Goal: Transaction & Acquisition: Purchase product/service

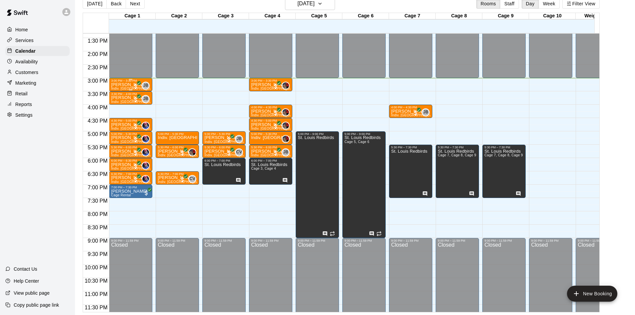
scroll to position [367, 0]
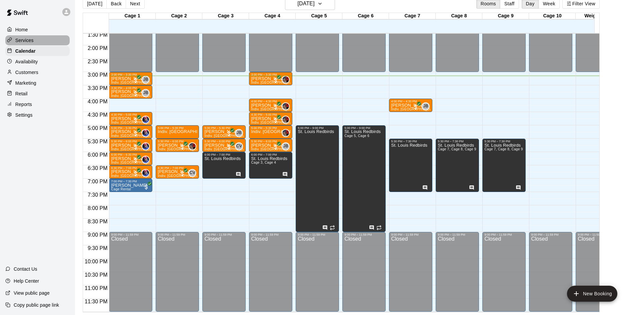
drag, startPoint x: 367, startPoint y: 180, endPoint x: 46, endPoint y: 42, distance: 350.1
click at [46, 42] on div "Services" at bounding box center [37, 40] width 64 height 10
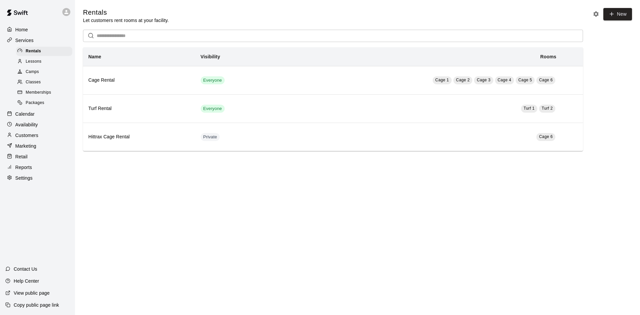
click at [40, 82] on span "Classes" at bounding box center [33, 82] width 15 height 7
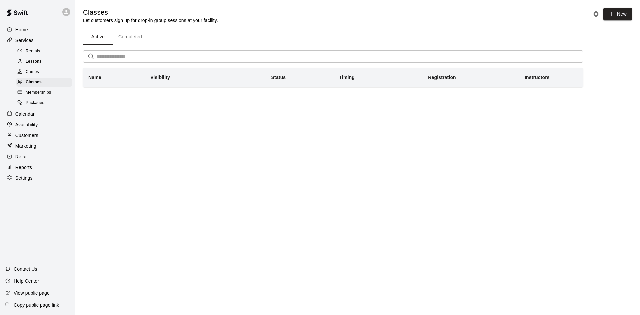
click at [42, 44] on div "Services" at bounding box center [37, 40] width 64 height 10
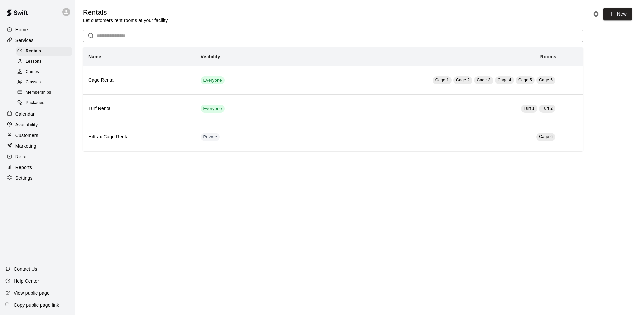
click at [39, 30] on div "Home" at bounding box center [37, 30] width 64 height 10
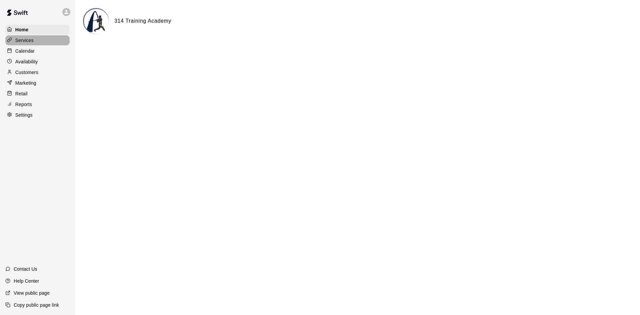
click at [32, 40] on p "Services" at bounding box center [24, 40] width 18 height 7
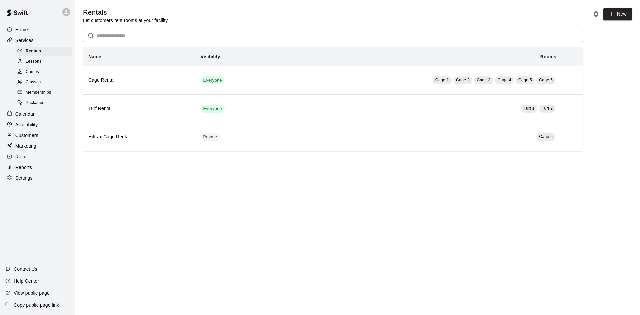
click at [37, 92] on span "Memberships" at bounding box center [38, 92] width 25 height 7
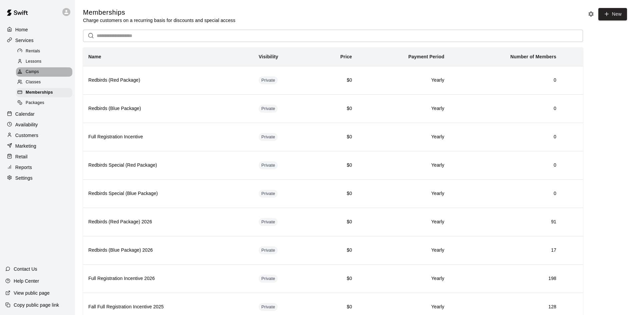
click at [53, 69] on div "Camps" at bounding box center [44, 71] width 56 height 9
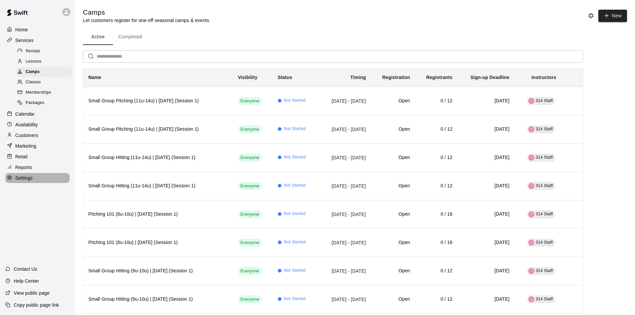
click at [26, 180] on p "Settings" at bounding box center [23, 178] width 17 height 7
select select "**"
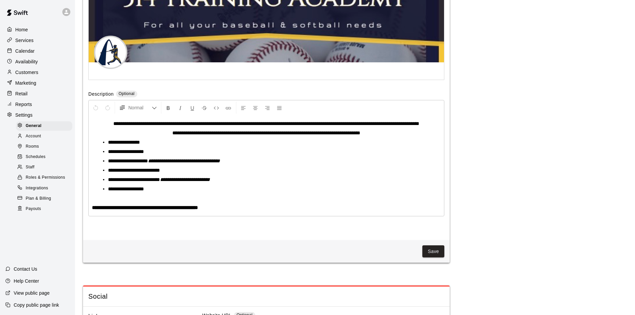
scroll to position [1436, 0]
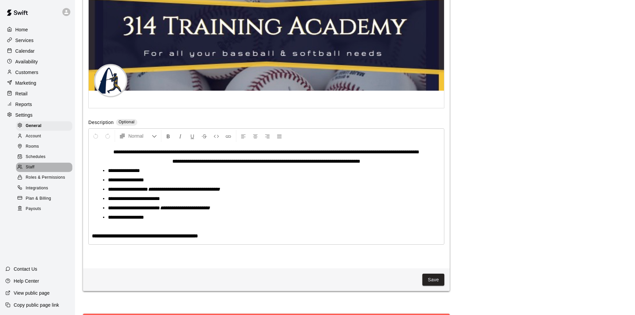
click at [34, 171] on span "Staff" at bounding box center [30, 167] width 9 height 7
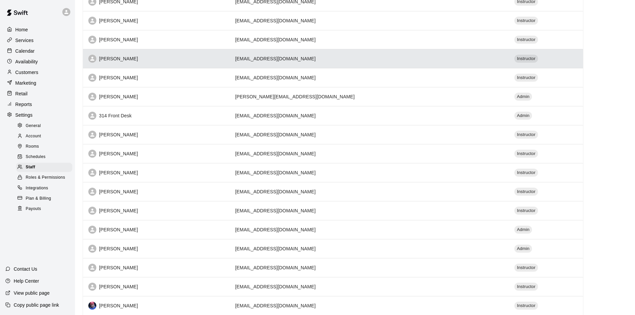
scroll to position [167, 0]
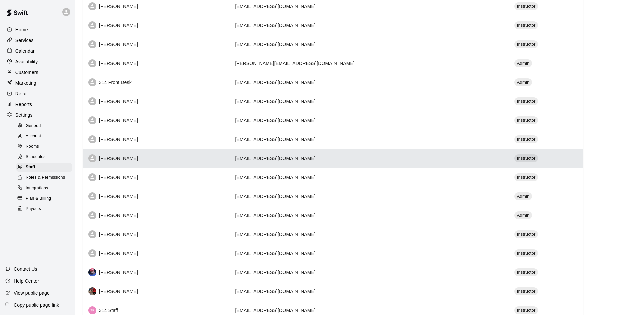
click at [277, 155] on td "[EMAIL_ADDRESS][DOMAIN_NAME]" at bounding box center [369, 158] width 279 height 19
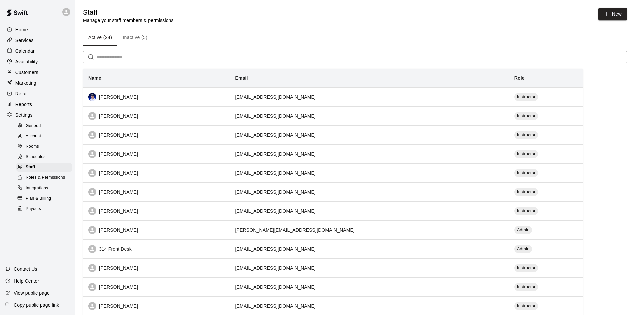
select select "**"
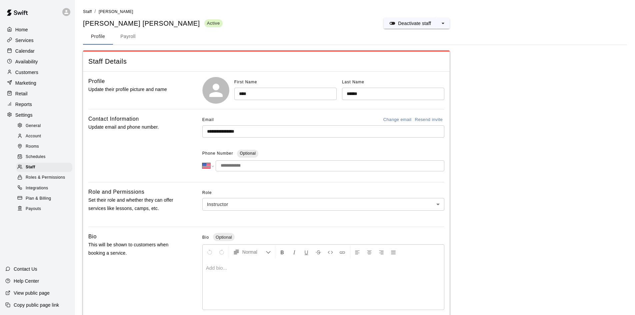
click at [260, 132] on input "**********" at bounding box center [323, 131] width 242 height 12
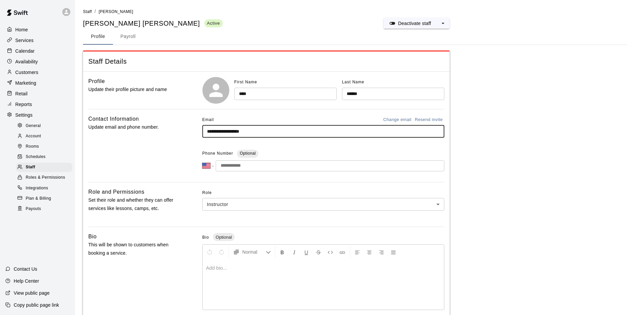
type input "**********"
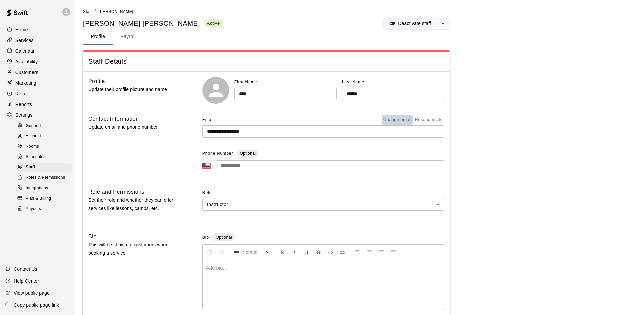
click at [407, 120] on button "Change email" at bounding box center [398, 120] width 32 height 10
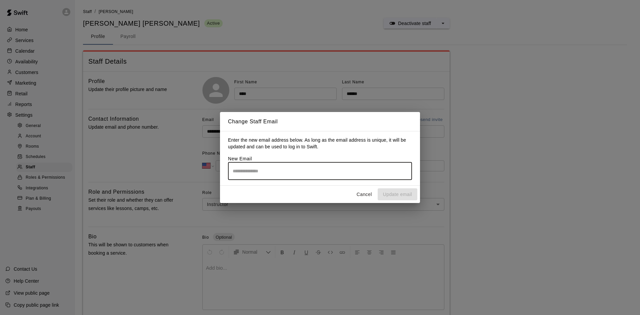
click at [339, 167] on input "email" at bounding box center [320, 171] width 184 height 18
drag, startPoint x: 360, startPoint y: 189, endPoint x: 361, endPoint y: 195, distance: 5.4
click at [361, 190] on button "Cancel" at bounding box center [364, 194] width 21 height 12
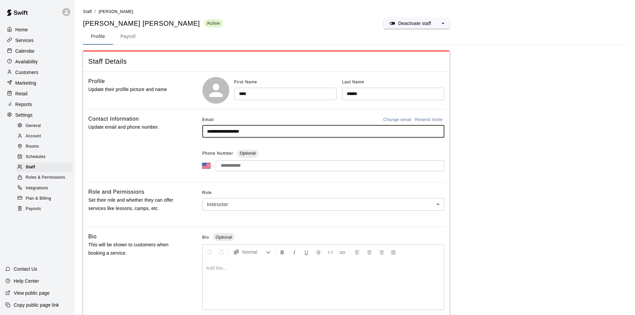
click at [374, 133] on input "**********" at bounding box center [323, 131] width 242 height 12
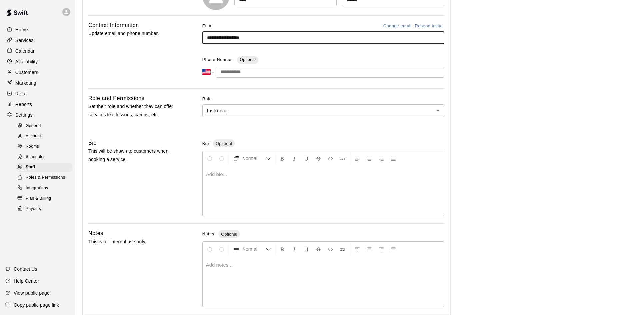
scroll to position [124, 0]
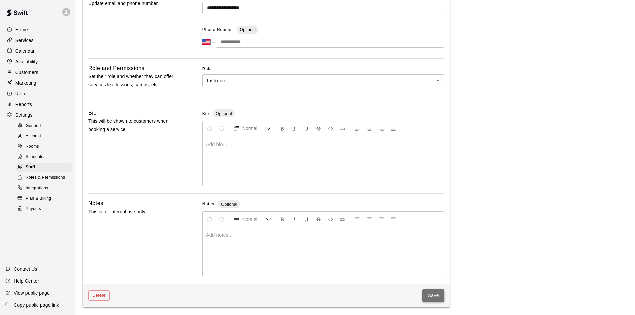
click at [436, 291] on button "Save" at bounding box center [433, 295] width 22 height 12
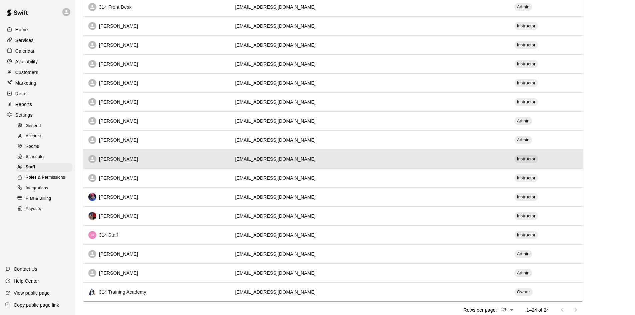
scroll to position [199, 0]
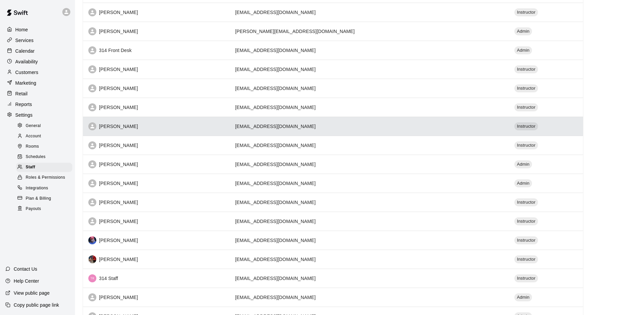
click at [291, 125] on td "[EMAIL_ADDRESS][DOMAIN_NAME]" at bounding box center [369, 126] width 279 height 19
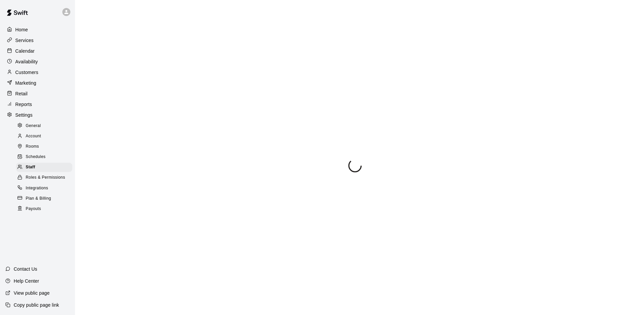
select select "**"
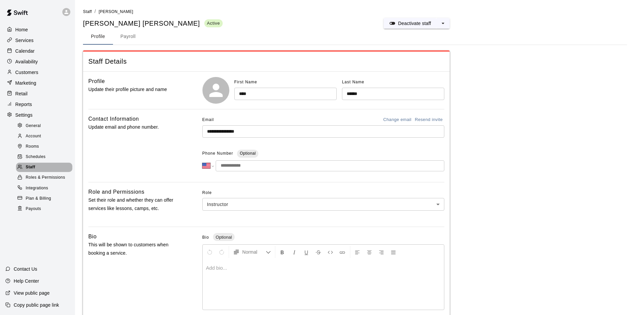
click at [48, 172] on div "Staff" at bounding box center [44, 167] width 56 height 9
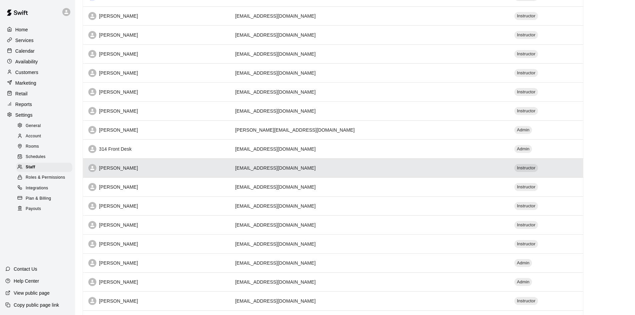
scroll to position [133, 0]
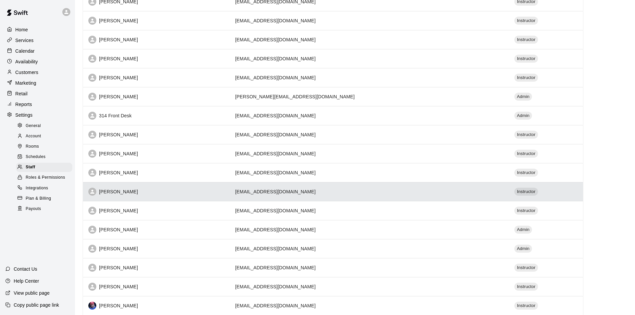
click at [271, 189] on td "[EMAIL_ADDRESS][DOMAIN_NAME]" at bounding box center [369, 191] width 279 height 19
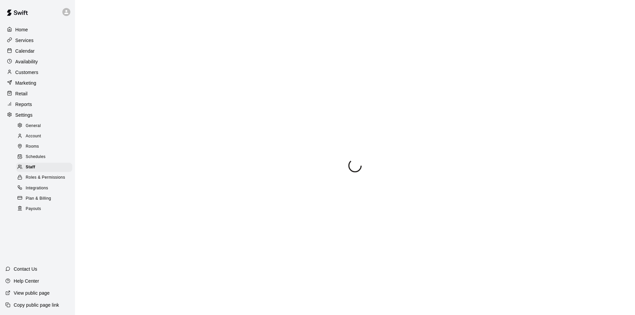
select select "**"
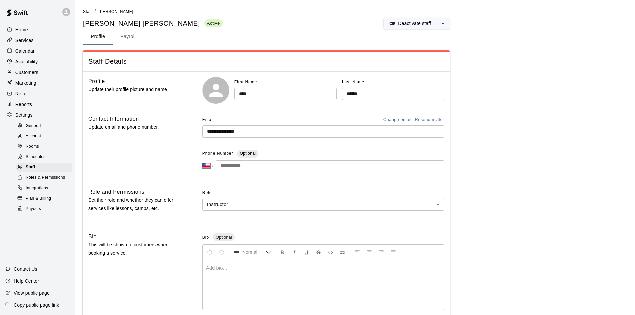
click at [389, 121] on button "Change email" at bounding box center [398, 120] width 32 height 10
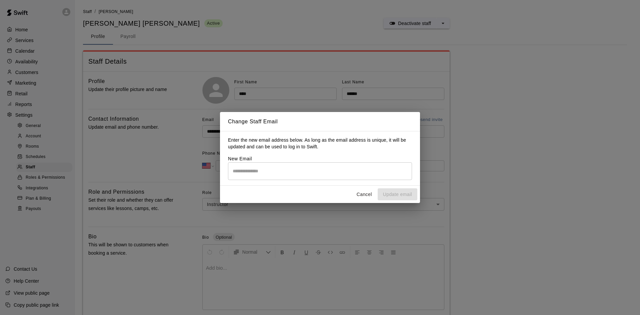
click at [329, 171] on input "email" at bounding box center [320, 171] width 184 height 18
type input "*"
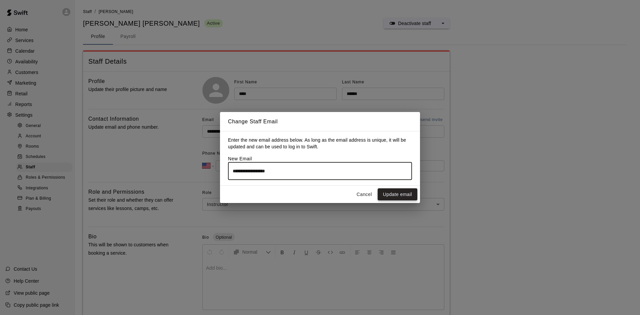
type input "**********"
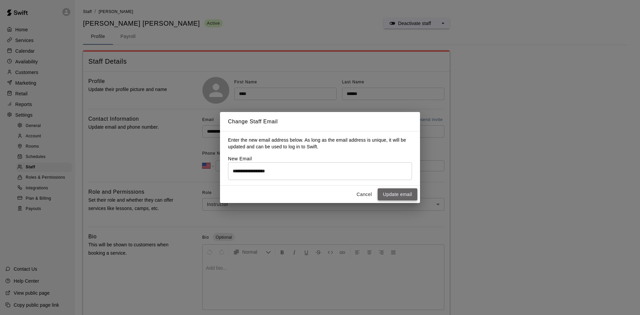
click at [408, 193] on button "Update email" at bounding box center [398, 194] width 40 height 12
click at [365, 196] on button "Cancel" at bounding box center [364, 194] width 21 height 12
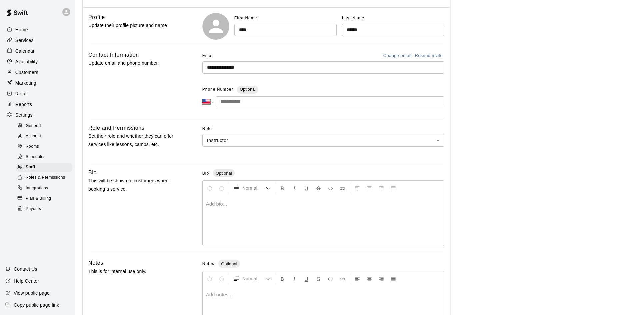
scroll to position [57, 0]
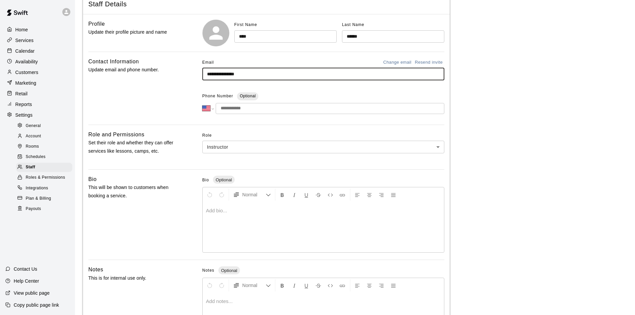
drag, startPoint x: 299, startPoint y: 74, endPoint x: 101, endPoint y: 88, distance: 198.5
click at [101, 88] on div "**********" at bounding box center [266, 88] width 356 height 62
type input "*"
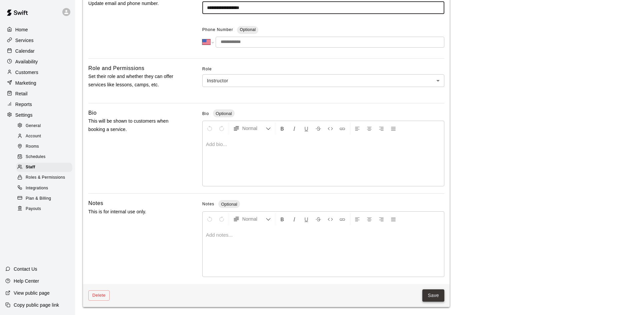
type input "**********"
click at [430, 296] on button "Save" at bounding box center [433, 295] width 22 height 12
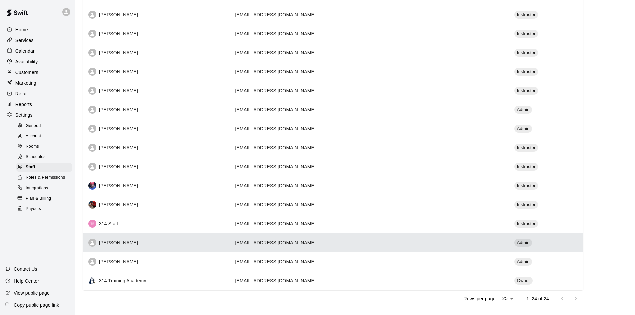
scroll to position [265, 0]
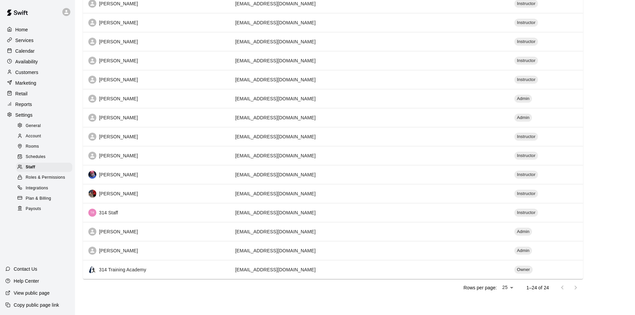
click at [36, 49] on div "Calendar" at bounding box center [37, 51] width 64 height 10
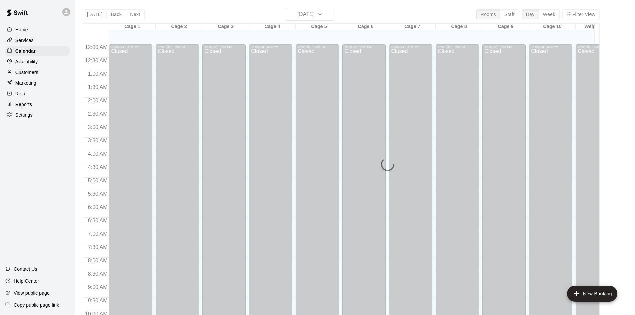
scroll to position [342, 0]
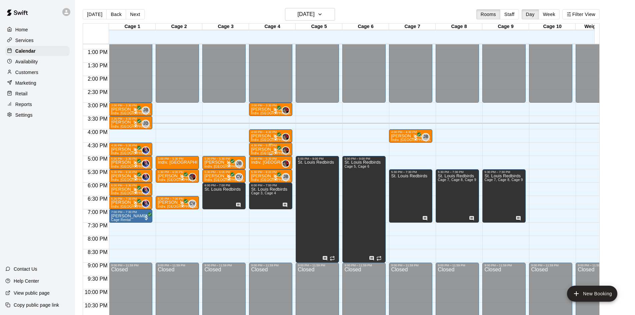
click at [257, 149] on p "[PERSON_NAME]" at bounding box center [270, 149] width 39 height 0
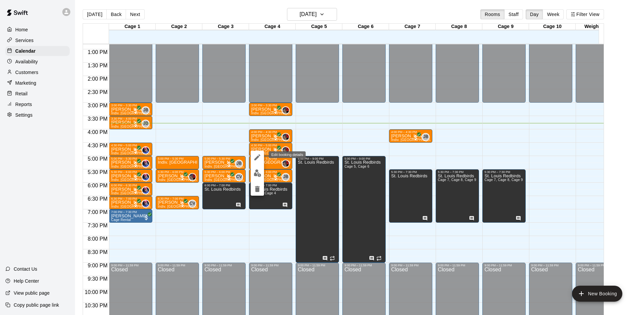
click at [259, 155] on icon "edit" at bounding box center [257, 157] width 6 height 6
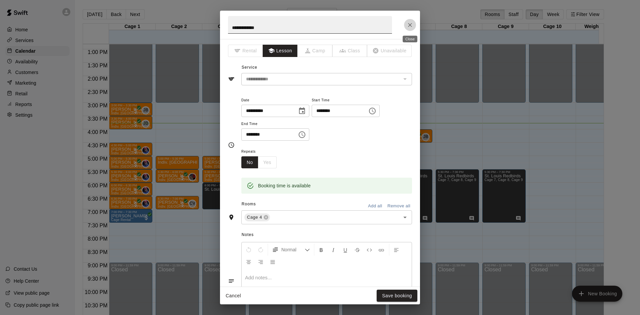
drag, startPoint x: 410, startPoint y: 25, endPoint x: 388, endPoint y: 21, distance: 22.5
click at [392, 22] on div "**********" at bounding box center [320, 25] width 200 height 28
drag, startPoint x: 412, startPoint y: 25, endPoint x: 414, endPoint y: 21, distance: 4.3
click at [412, 24] on icon "Close" at bounding box center [410, 25] width 7 height 7
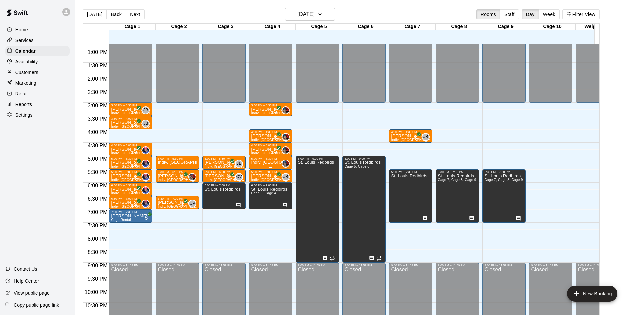
drag, startPoint x: 256, startPoint y: 160, endPoint x: 255, endPoint y: 165, distance: 4.7
click at [255, 162] on p "Indiv. [GEOGRAPHIC_DATA]" at bounding box center [270, 162] width 39 height 0
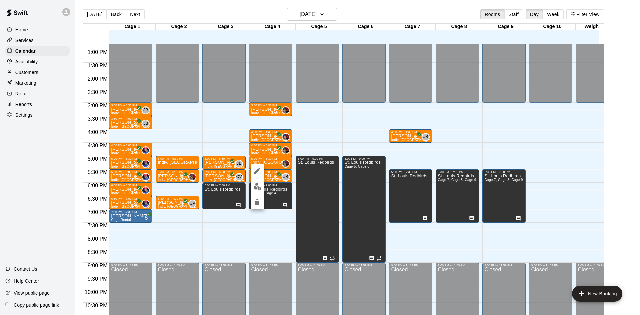
drag, startPoint x: 264, startPoint y: 163, endPoint x: 266, endPoint y: 159, distance: 3.6
click at [265, 161] on div at bounding box center [320, 157] width 640 height 315
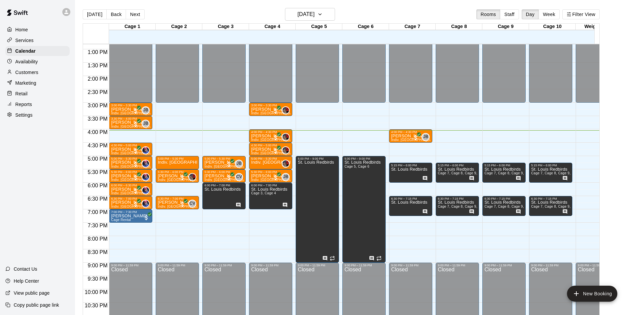
click at [34, 96] on div "Retail" at bounding box center [37, 94] width 64 height 10
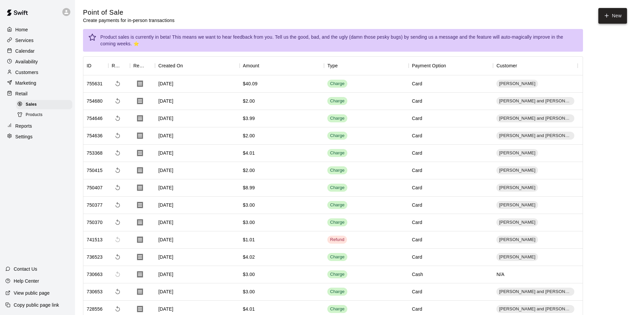
click at [603, 15] on button "New" at bounding box center [613, 16] width 29 height 16
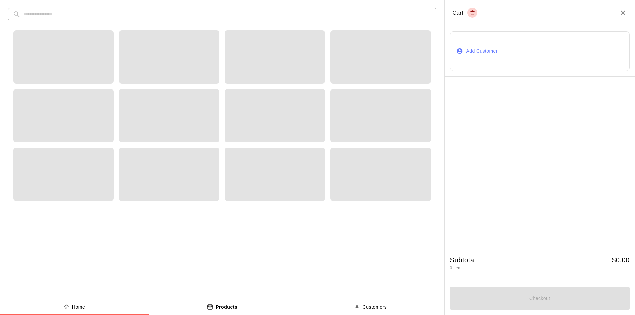
click at [31, 22] on div "​ ​" at bounding box center [222, 142] width 444 height 284
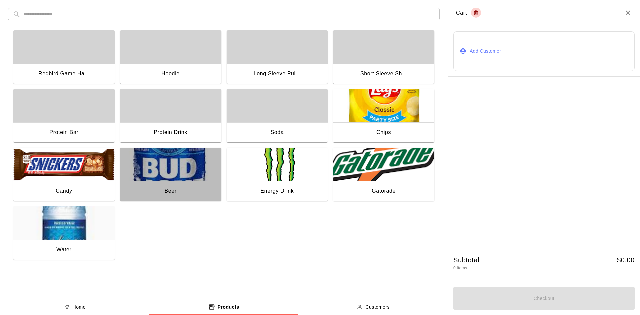
click at [169, 177] on img "button" at bounding box center [170, 164] width 101 height 33
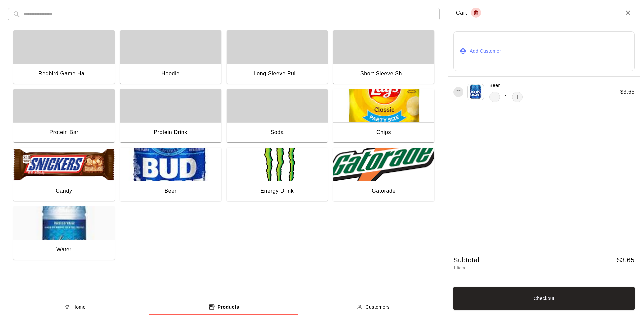
click at [169, 177] on img "button" at bounding box center [170, 164] width 101 height 33
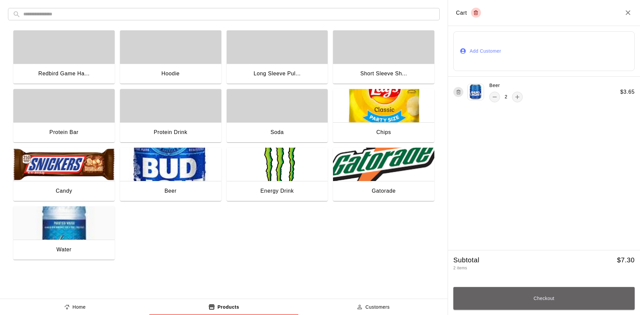
drag, startPoint x: 529, startPoint y: 291, endPoint x: 528, endPoint y: 287, distance: 3.7
click at [528, 290] on button "Checkout" at bounding box center [543, 298] width 181 height 23
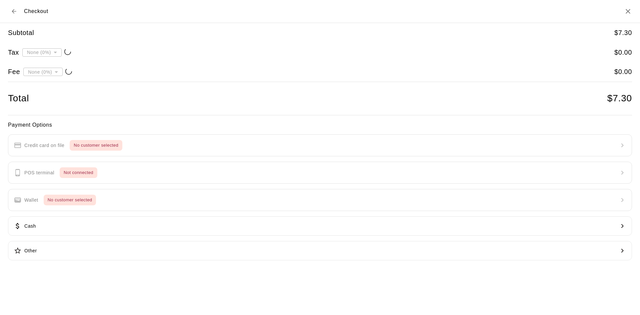
type input "**********"
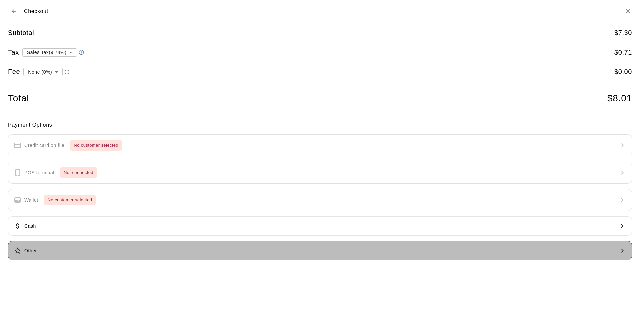
click at [43, 250] on button "Other" at bounding box center [320, 250] width 624 height 19
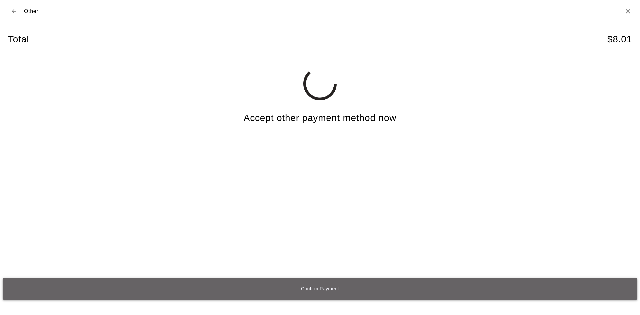
click at [235, 293] on button "Confirm Payment" at bounding box center [320, 289] width 635 height 22
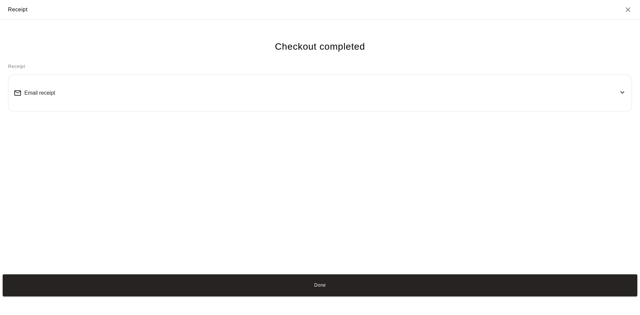
click at [288, 282] on button "Done" at bounding box center [320, 285] width 635 height 22
click at [313, 275] on button "Done" at bounding box center [320, 285] width 635 height 22
click at [320, 284] on button "Done" at bounding box center [320, 285] width 635 height 22
click at [316, 286] on button "Done" at bounding box center [320, 285] width 635 height 22
click at [324, 284] on button "Done" at bounding box center [320, 285] width 635 height 22
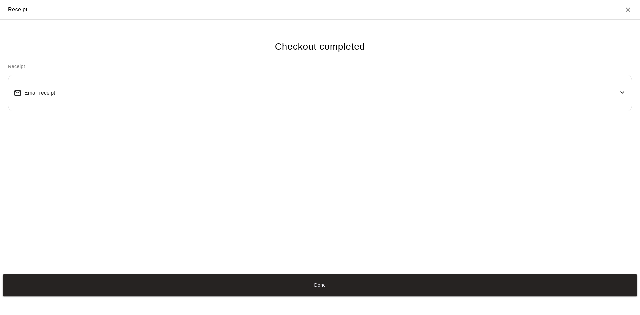
click at [296, 288] on button "Done" at bounding box center [320, 285] width 635 height 22
click at [324, 282] on button "Done" at bounding box center [320, 285] width 635 height 22
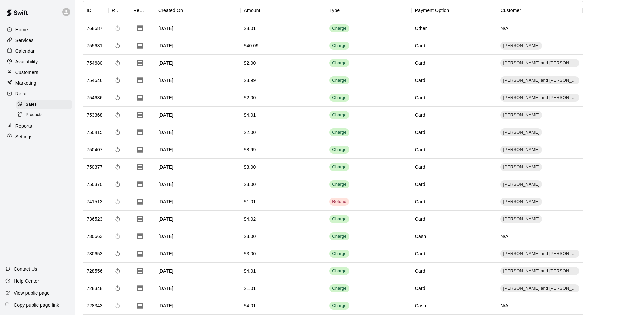
scroll to position [67, 0]
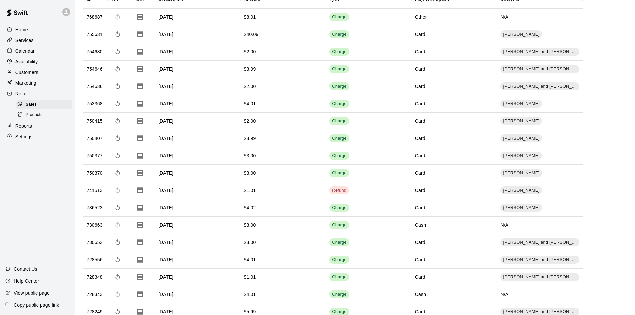
click at [50, 28] on div "Home" at bounding box center [37, 30] width 64 height 10
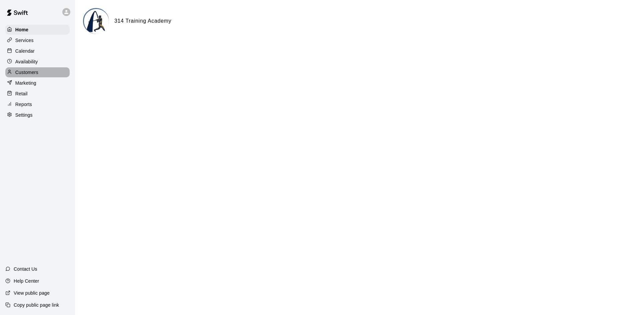
click at [36, 69] on div "Customers" at bounding box center [37, 72] width 64 height 10
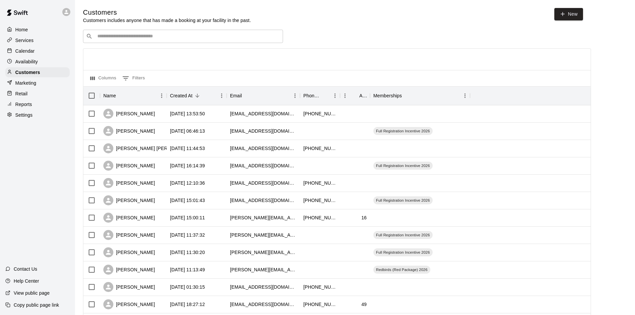
click at [56, 52] on div "Calendar" at bounding box center [37, 51] width 64 height 10
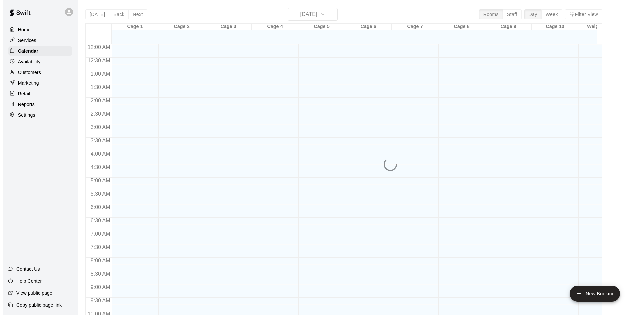
scroll to position [342, 0]
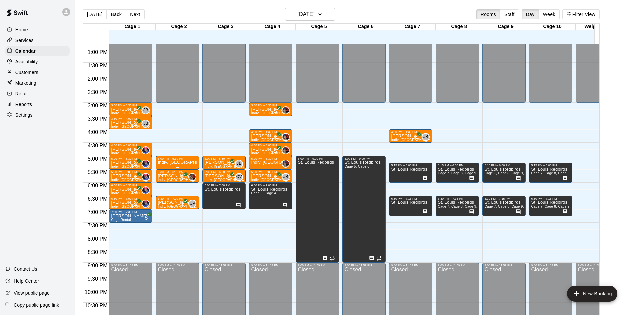
drag, startPoint x: 160, startPoint y: 222, endPoint x: 189, endPoint y: 159, distance: 68.9
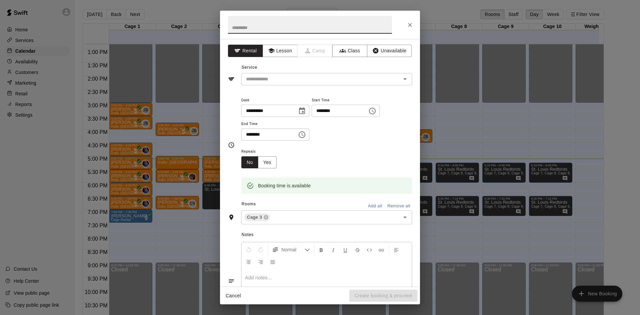
click at [407, 22] on icon "Close" at bounding box center [410, 25] width 7 height 7
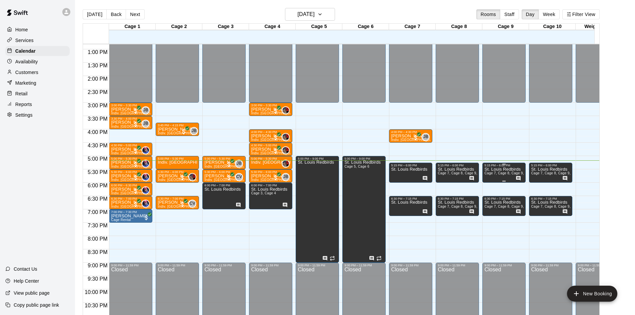
click at [502, 175] on span "Cage 7, Cage 8, Cage 9, Cage 10" at bounding box center [511, 173] width 54 height 4
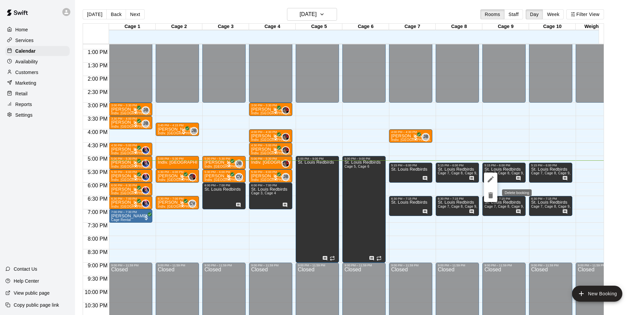
click at [497, 195] on div "Delete booking" at bounding box center [514, 193] width 35 height 8
click at [491, 195] on icon "delete" at bounding box center [490, 195] width 5 height 6
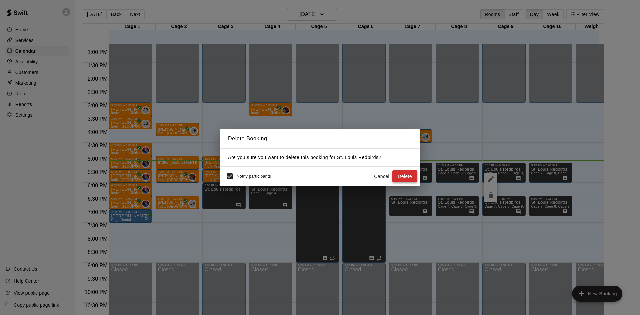
click at [412, 174] on button "Delete" at bounding box center [404, 176] width 25 height 12
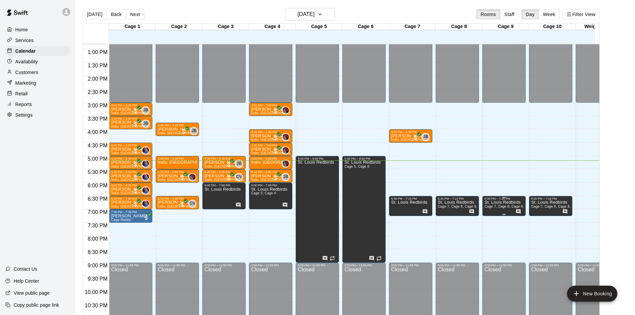
click at [506, 206] on span "Cage 7, Cage 8, Cage 9, Cage 10" at bounding box center [511, 207] width 54 height 4
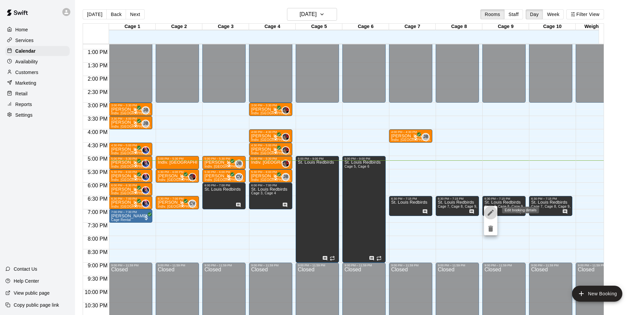
click at [489, 209] on icon "edit" at bounding box center [491, 213] width 8 height 8
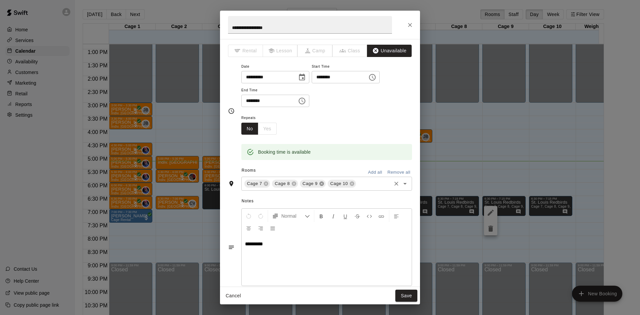
click at [321, 183] on icon at bounding box center [321, 184] width 4 height 4
click at [324, 183] on icon at bounding box center [324, 183] width 5 height 5
click at [413, 25] on icon "Close" at bounding box center [410, 25] width 7 height 7
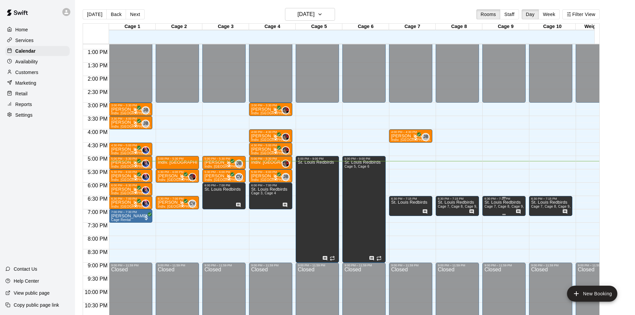
click at [506, 208] on span "Cage 7, Cage 8, Cage 9, Cage 10" at bounding box center [511, 207] width 54 height 4
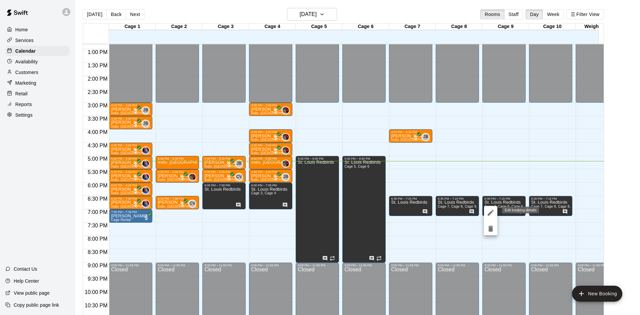
drag, startPoint x: 492, startPoint y: 212, endPoint x: 492, endPoint y: 209, distance: 3.7
click at [492, 212] on icon "edit" at bounding box center [491, 213] width 6 height 6
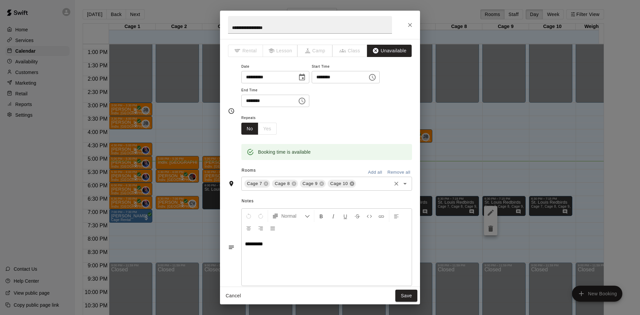
click at [353, 184] on icon at bounding box center [352, 184] width 4 height 4
click at [323, 185] on icon at bounding box center [321, 184] width 4 height 4
click at [409, 294] on button "Save" at bounding box center [406, 296] width 22 height 12
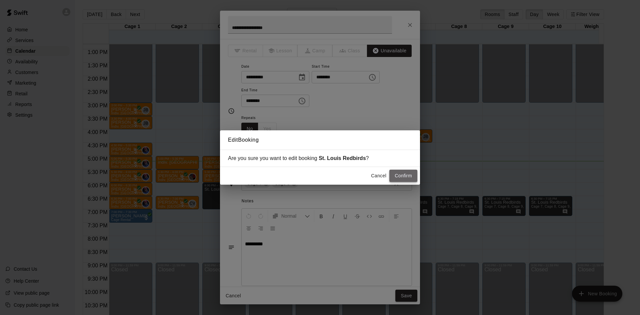
click at [408, 178] on button "Confirm" at bounding box center [403, 176] width 28 height 12
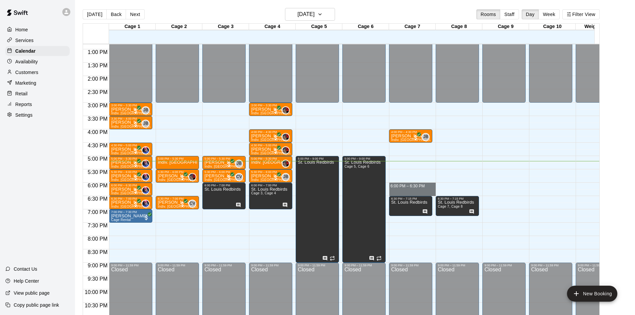
drag, startPoint x: 391, startPoint y: 185, endPoint x: 445, endPoint y: 196, distance: 55.4
click at [445, 196] on div "12:00 AM 12:30 AM 1:00 AM 1:30 AM 2:00 AM 2:30 AM 3:00 AM 3:30 AM 4:00 AM 4:30 …" at bounding box center [341, 183] width 517 height 279
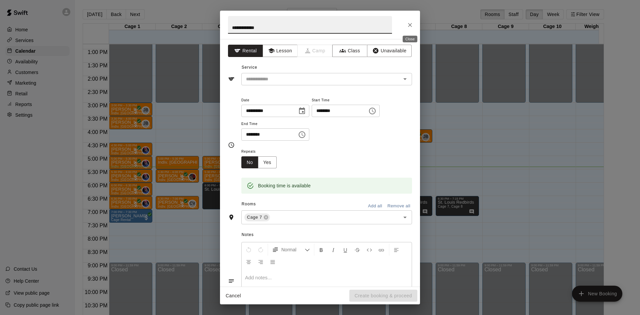
type input "**********"
click at [408, 23] on icon "Close" at bounding box center [410, 25] width 7 height 7
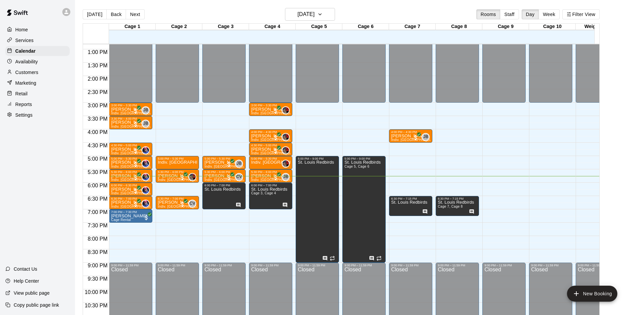
drag, startPoint x: 37, startPoint y: 93, endPoint x: 42, endPoint y: 93, distance: 4.7
click at [37, 93] on div "Retail" at bounding box center [37, 94] width 64 height 10
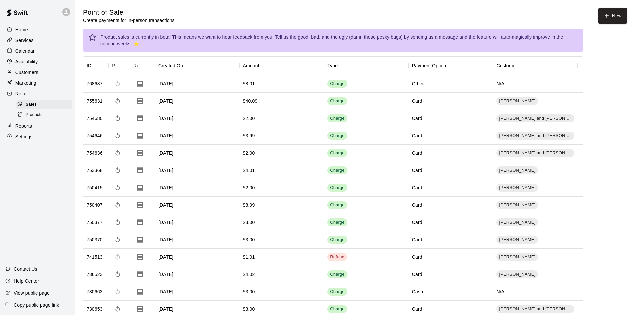
click at [616, 10] on button "New" at bounding box center [613, 16] width 29 height 16
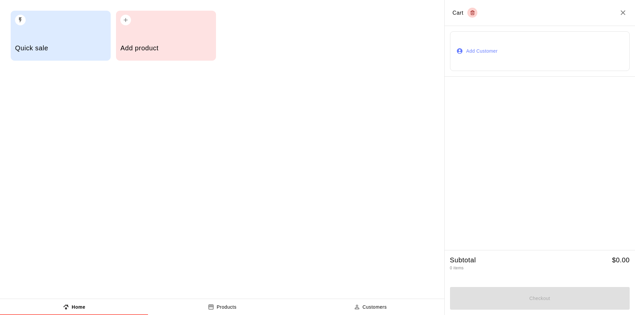
click at [624, 19] on h2 "Cart" at bounding box center [540, 13] width 191 height 26
click at [616, 12] on h2 "Cart" at bounding box center [540, 13] width 191 height 26
click at [41, 54] on div "Quick sale" at bounding box center [60, 49] width 91 height 24
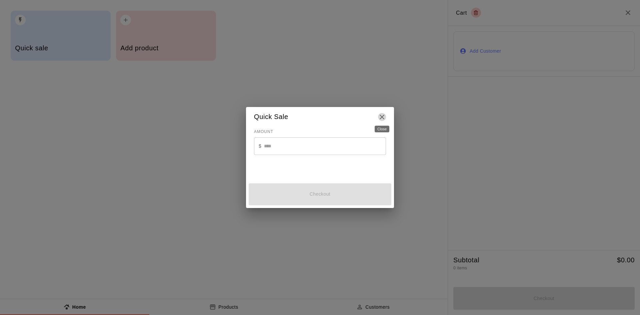
click at [384, 118] on icon "Close" at bounding box center [382, 117] width 8 height 8
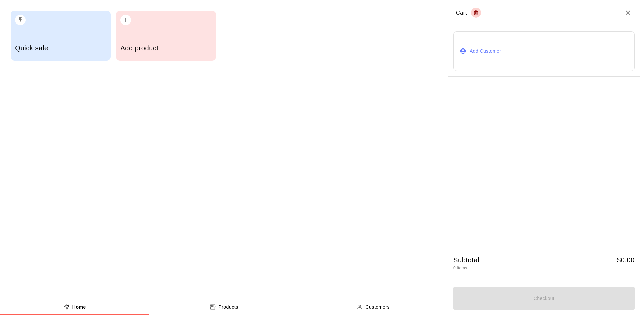
click at [37, 35] on div "Quick sale" at bounding box center [61, 36] width 100 height 50
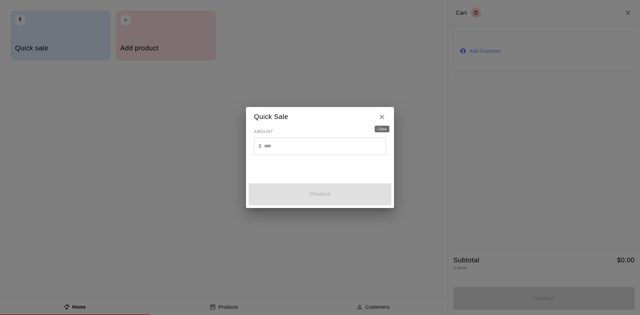
click at [381, 119] on icon "Close" at bounding box center [382, 117] width 8 height 8
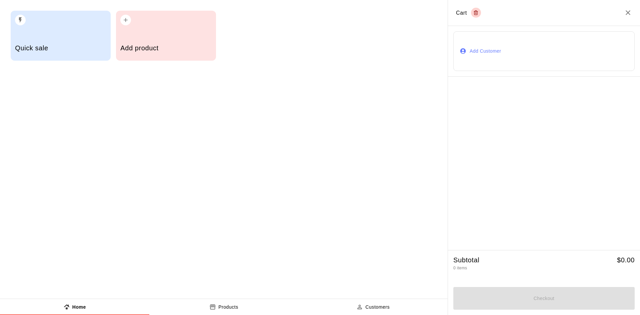
click at [156, 51] on h5 "Add product" at bounding box center [165, 48] width 91 height 9
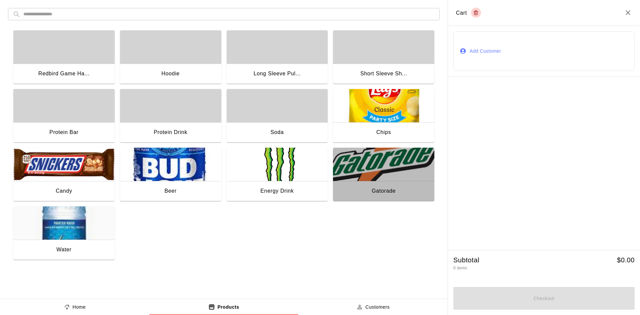
click at [342, 168] on img "button" at bounding box center [383, 164] width 101 height 33
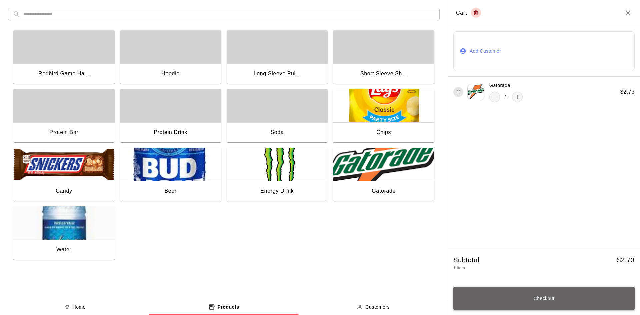
click at [573, 298] on button "Checkout" at bounding box center [543, 298] width 181 height 23
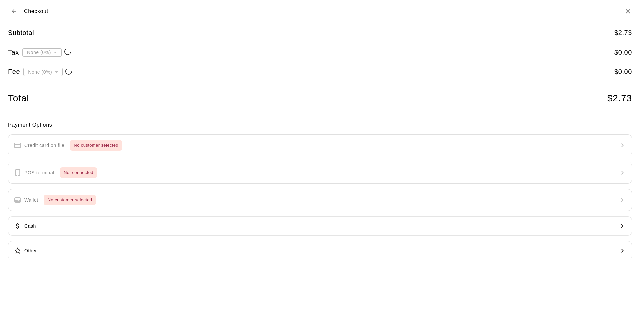
type input "**********"
click at [43, 246] on button "Other" at bounding box center [320, 250] width 624 height 19
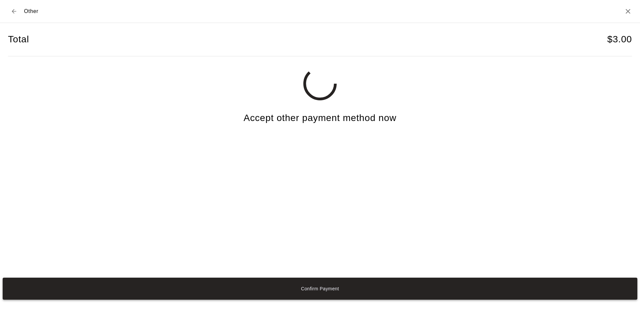
click at [222, 289] on button "Confirm Payment" at bounding box center [320, 289] width 635 height 22
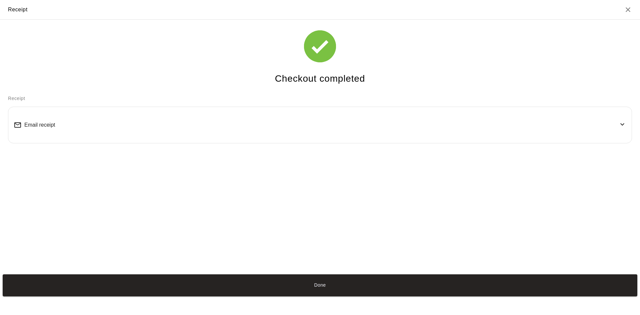
click at [373, 296] on div "Done" at bounding box center [320, 285] width 640 height 27
click at [373, 284] on button "Done" at bounding box center [320, 285] width 635 height 22
click at [318, 285] on button "Done" at bounding box center [320, 285] width 635 height 22
click at [300, 273] on div "Receipt Checkout completed Receipt Email receipt Done" at bounding box center [320, 149] width 640 height 299
click at [323, 283] on button "Done" at bounding box center [320, 285] width 635 height 22
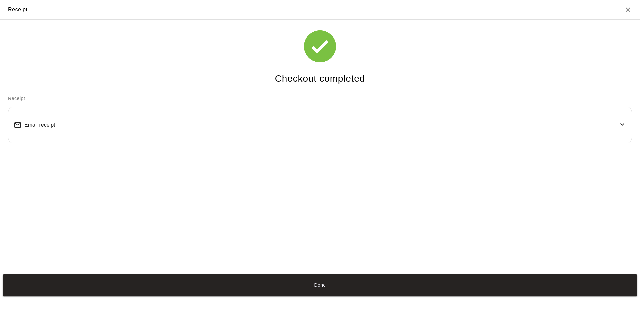
click at [322, 284] on button "Done" at bounding box center [320, 285] width 635 height 22
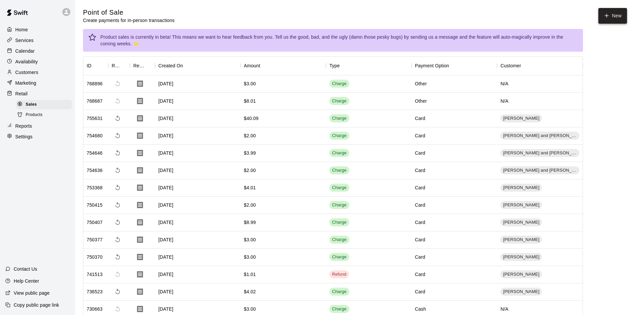
click at [612, 16] on button "New" at bounding box center [613, 16] width 29 height 16
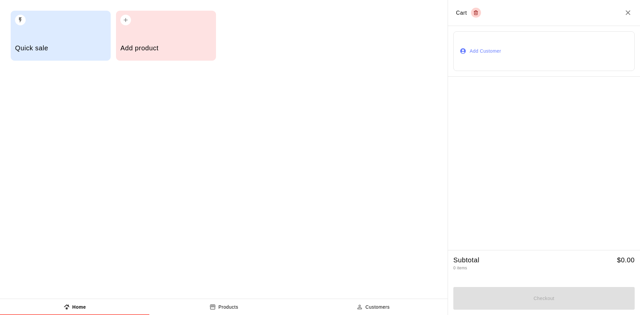
drag, startPoint x: 300, startPoint y: 158, endPoint x: 234, endPoint y: 68, distance: 111.5
click at [297, 152] on div "Quick sale Add product" at bounding box center [224, 149] width 448 height 299
click at [178, 42] on div "Add product" at bounding box center [165, 49] width 91 height 24
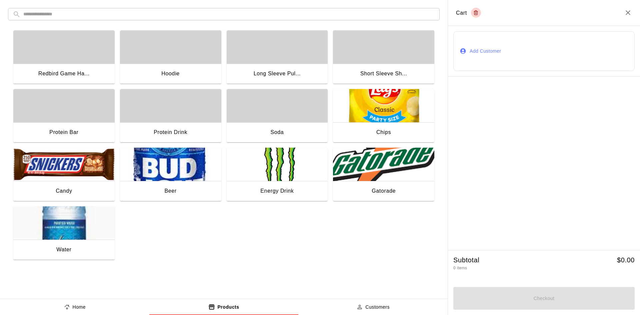
drag, startPoint x: 444, startPoint y: 167, endPoint x: 440, endPoint y: 165, distance: 5.1
click at [442, 166] on div "​ ​ Redbird Game Ha... Hoodie Long Sleeve Pul... Short Sleeve Sh... Protein Bar…" at bounding box center [224, 142] width 448 height 284
click at [428, 167] on img "button" at bounding box center [383, 164] width 101 height 33
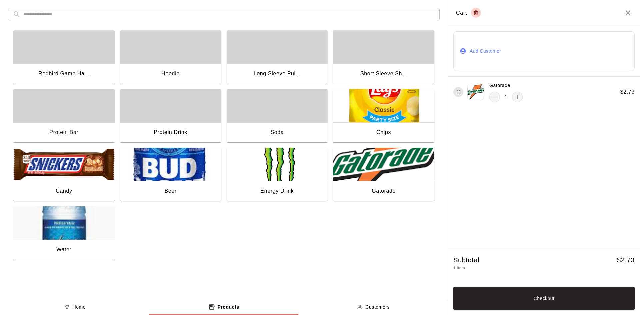
click at [428, 167] on img "button" at bounding box center [383, 164] width 101 height 33
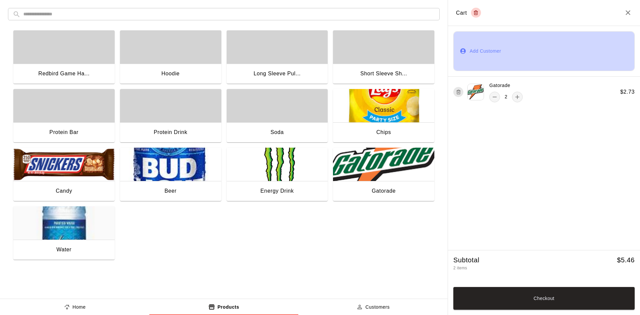
click at [533, 55] on button "Add Customer" at bounding box center [543, 51] width 181 height 40
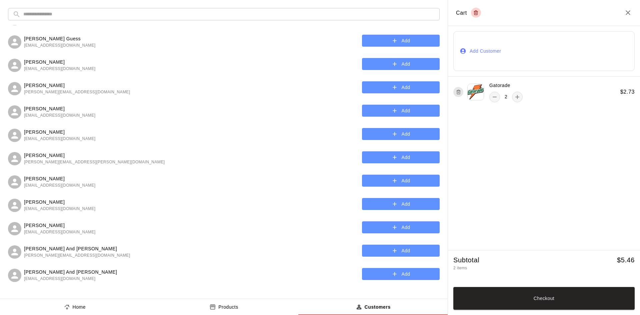
scroll to position [467, 0]
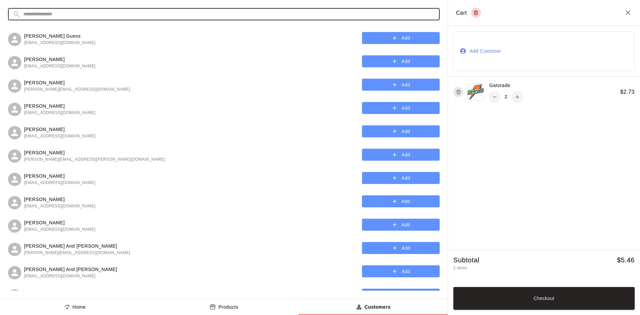
click at [82, 10] on input "text" at bounding box center [229, 14] width 412 height 12
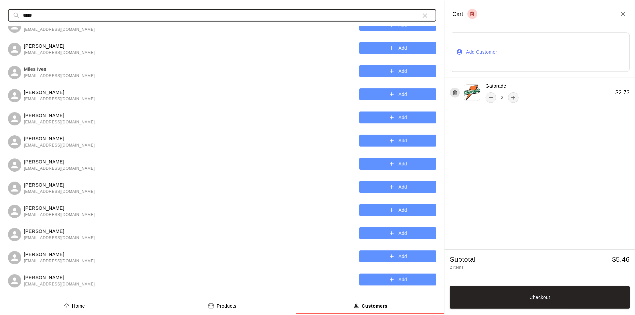
scroll to position [0, 0]
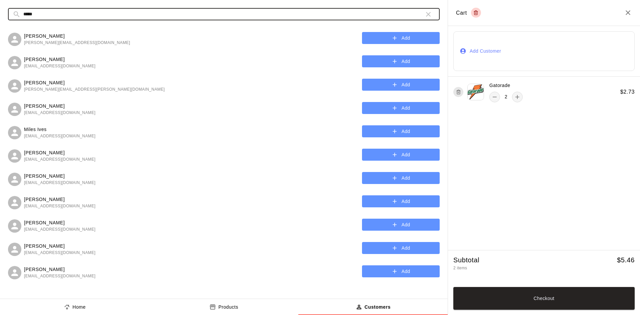
type input "*****"
click at [385, 36] on button "Add" at bounding box center [401, 38] width 78 height 12
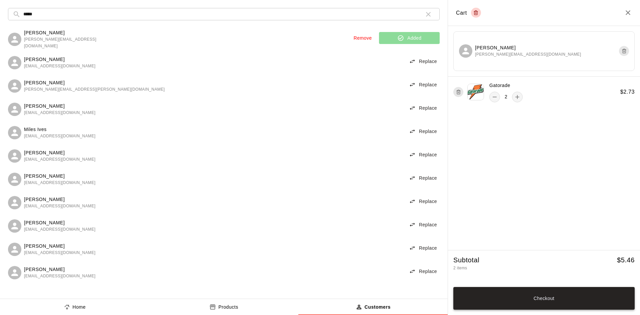
click at [511, 294] on button "Checkout" at bounding box center [543, 298] width 181 height 23
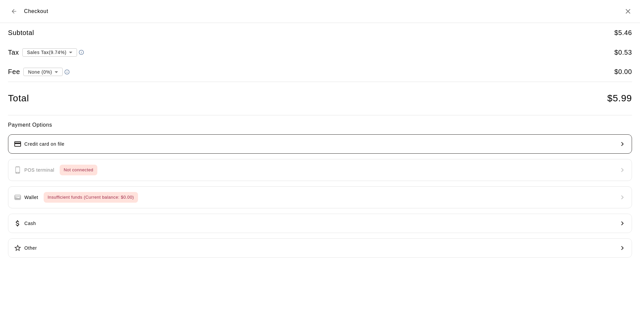
click at [137, 145] on button "Credit card on file" at bounding box center [320, 143] width 624 height 19
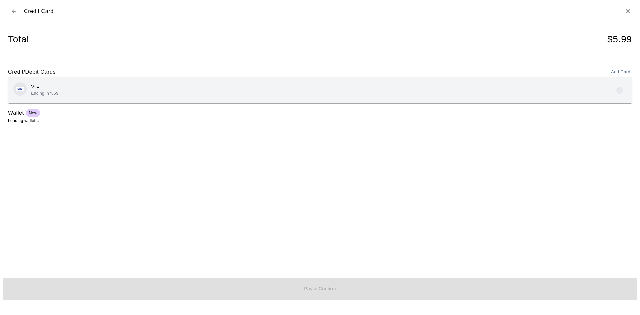
click at [74, 85] on div "Visa Ending in 7859" at bounding box center [320, 90] width 614 height 16
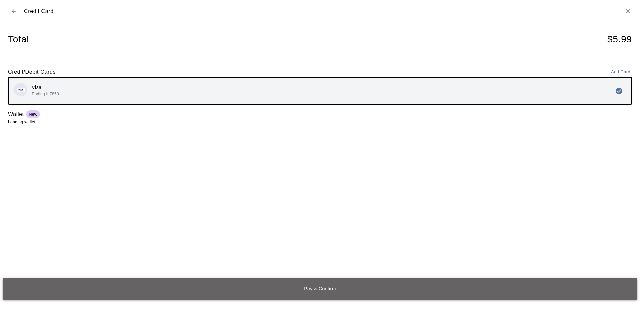
click at [246, 289] on button "Pay & Confirm" at bounding box center [320, 289] width 635 height 22
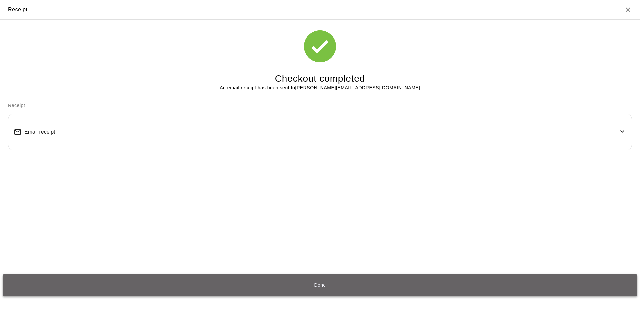
click at [129, 280] on button "Done" at bounding box center [320, 285] width 635 height 22
click at [350, 281] on button "Done" at bounding box center [320, 285] width 635 height 22
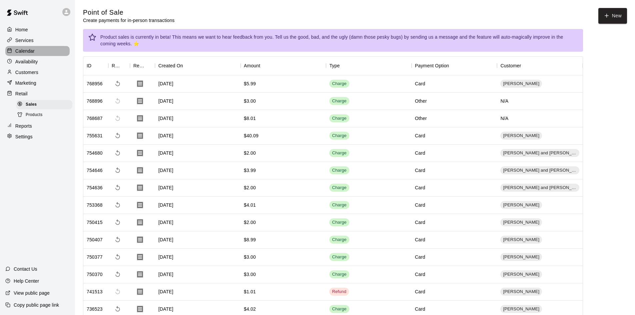
click at [21, 56] on div "Calendar" at bounding box center [37, 51] width 64 height 10
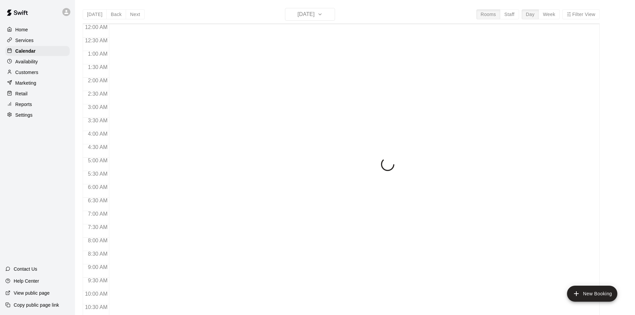
scroll to position [342, 0]
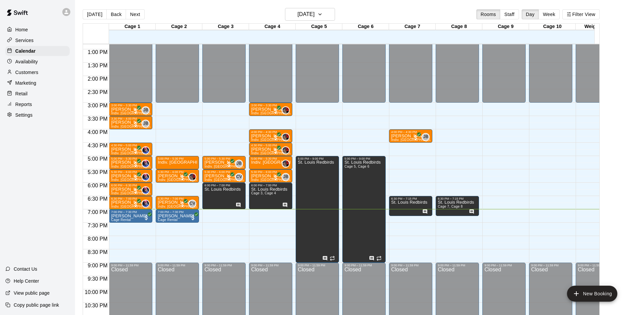
click at [25, 96] on p "Retail" at bounding box center [21, 93] width 12 height 7
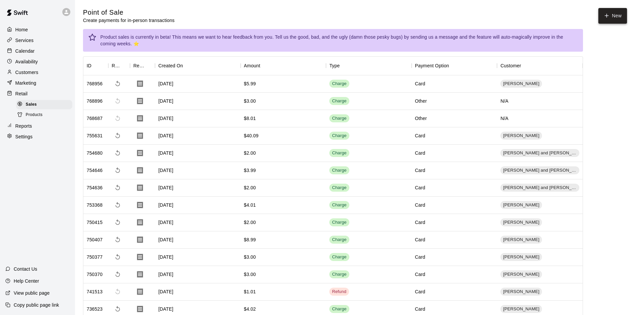
click at [613, 15] on button "New" at bounding box center [613, 16] width 29 height 16
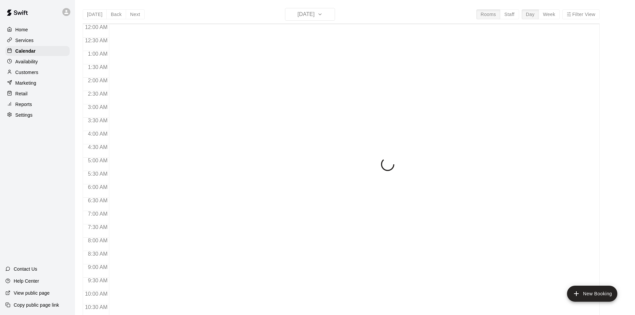
scroll to position [342, 0]
